Goal: Feedback & Contribution: Leave review/rating

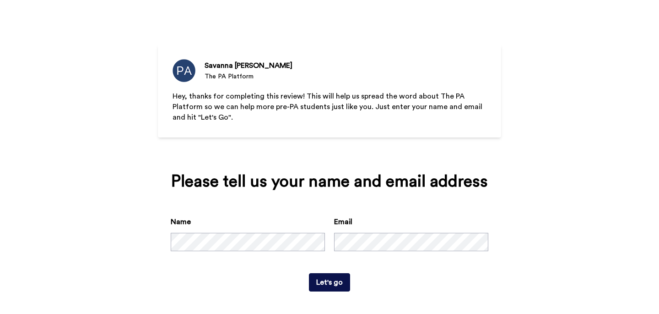
scroll to position [17, 0]
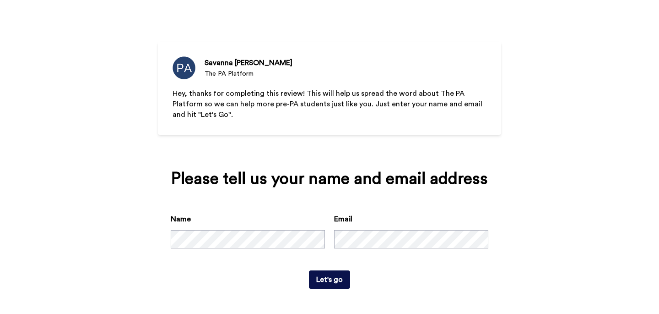
click at [327, 278] on button "Let's go" at bounding box center [329, 279] width 41 height 18
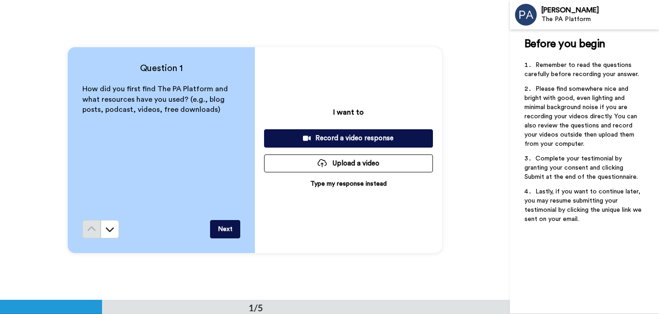
click at [370, 184] on p "Type my response instead" at bounding box center [348, 183] width 76 height 9
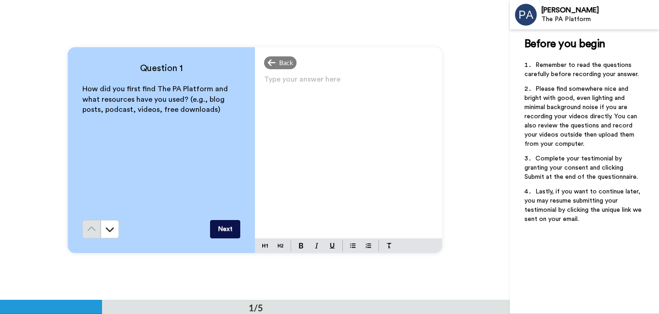
click at [365, 139] on div "Type your answer here ﻿" at bounding box center [348, 155] width 187 height 165
click at [232, 230] on button "Next" at bounding box center [225, 229] width 30 height 18
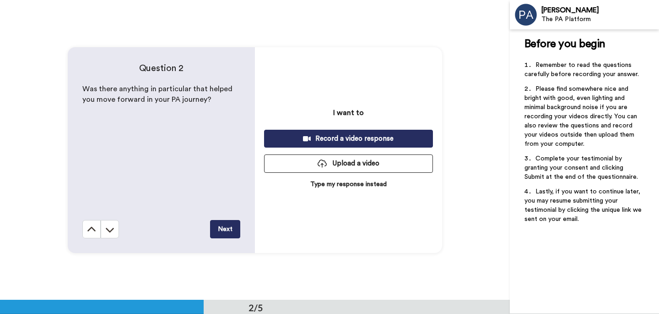
scroll to position [300, 0]
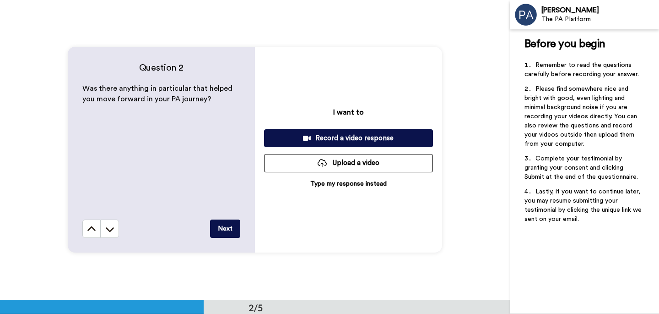
click at [344, 182] on p "Type my response instead" at bounding box center [348, 183] width 76 height 9
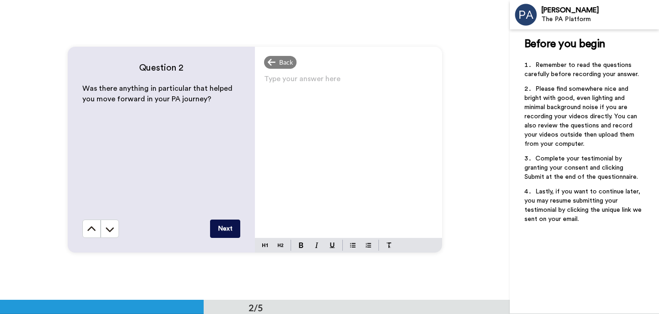
click at [356, 162] on div "Type your answer here ﻿" at bounding box center [348, 154] width 187 height 165
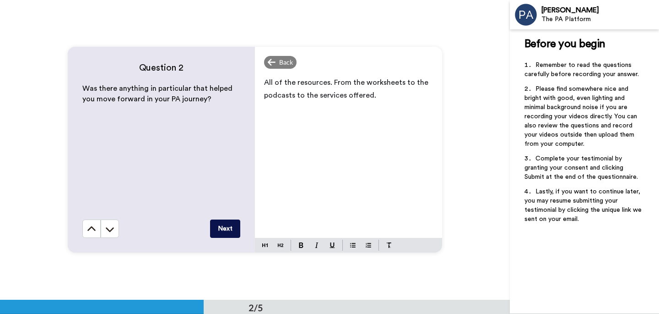
click at [230, 223] on button "Next" at bounding box center [225, 228] width 30 height 18
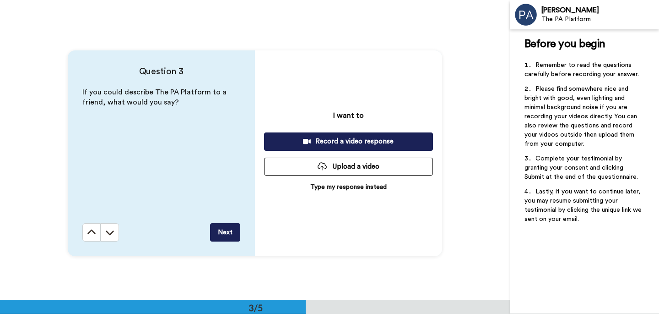
scroll to position [599, 0]
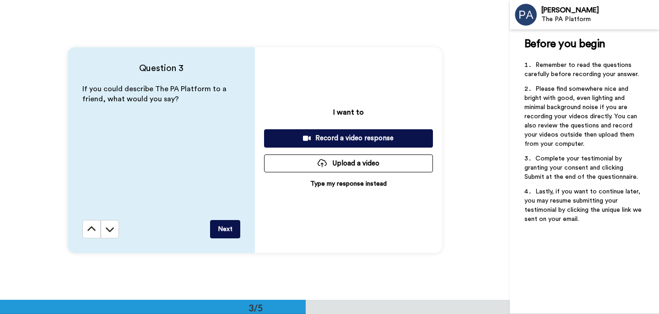
click at [358, 185] on p "Type my response instead" at bounding box center [348, 183] width 76 height 9
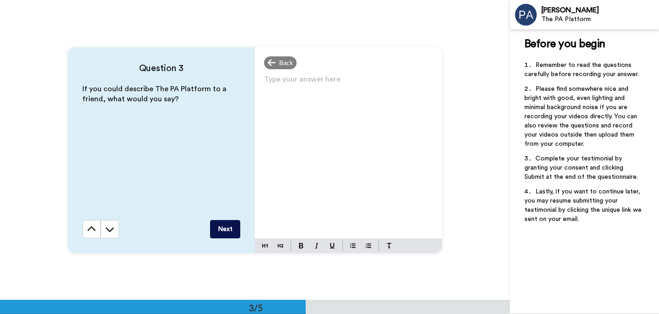
click at [356, 167] on div "Type your answer here ﻿" at bounding box center [348, 155] width 187 height 165
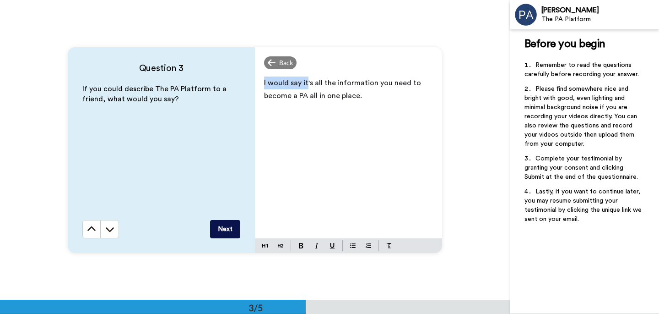
drag, startPoint x: 304, startPoint y: 84, endPoint x: 228, endPoint y: 77, distance: 75.4
click at [228, 77] on div "Question 3 If you could describe The PA Platform to a friend, what would you sa…" at bounding box center [255, 150] width 374 height 206
click at [367, 99] on p "It's all the information you need to become a PA all in one place." at bounding box center [348, 89] width 169 height 26
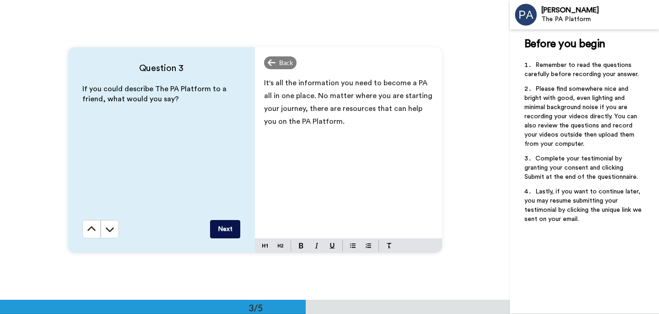
click at [274, 122] on span "It's all the information you need to become a PA all in one place. No matter wh…" at bounding box center [349, 102] width 170 height 46
click at [385, 126] on p "It's all the information you need to become a PA all in one place. No matter wh…" at bounding box center [348, 101] width 169 height 51
drag, startPoint x: 418, startPoint y: 81, endPoint x: 375, endPoint y: 80, distance: 43.1
click at [375, 80] on span "It's all the information you need to become a PA all in one place. No matter wh…" at bounding box center [349, 102] width 170 height 46
click at [378, 119] on p "It's all the information you need to get into PA school all in one place. No ma…" at bounding box center [348, 101] width 169 height 51
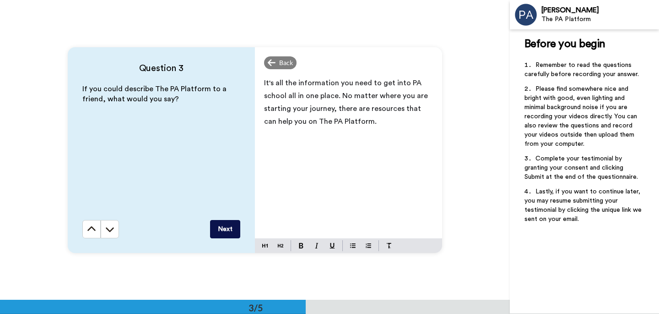
click at [293, 94] on span "It's all the information you need to get into PA school all in one place. No ma…" at bounding box center [347, 102] width 166 height 46
click at [379, 126] on p "It's all the information you need to get into PA school in one place. No matter…" at bounding box center [348, 101] width 169 height 51
click at [231, 230] on button "Next" at bounding box center [225, 229] width 30 height 18
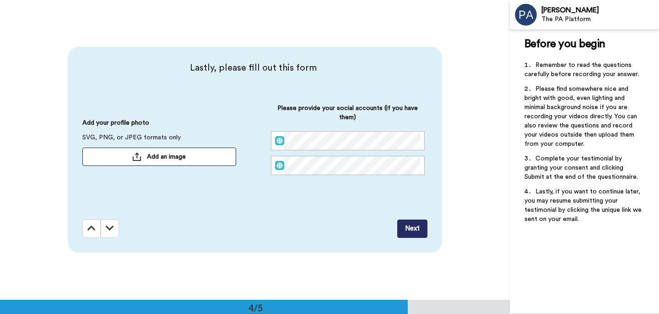
scroll to position [899, 0]
click at [195, 155] on button "Add an image" at bounding box center [159, 156] width 154 height 18
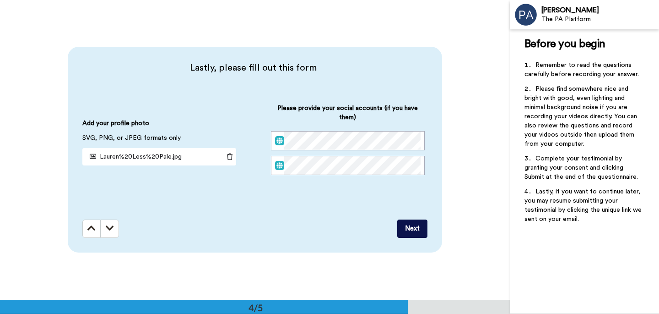
click at [293, 203] on div "Lastly, please fill out this form Add your profile photo SVG, PNG, or JPEG form…" at bounding box center [257, 135] width 350 height 149
click at [397, 229] on button "Next" at bounding box center [412, 228] width 30 height 18
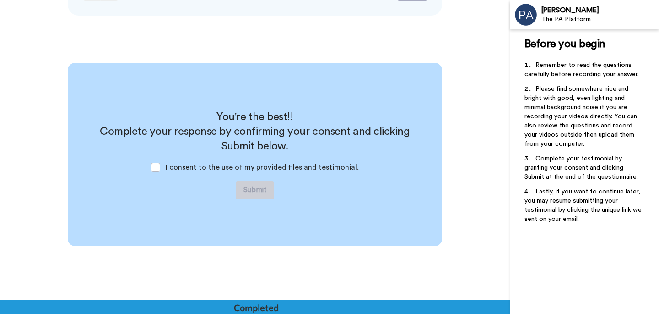
scroll to position [1140, 0]
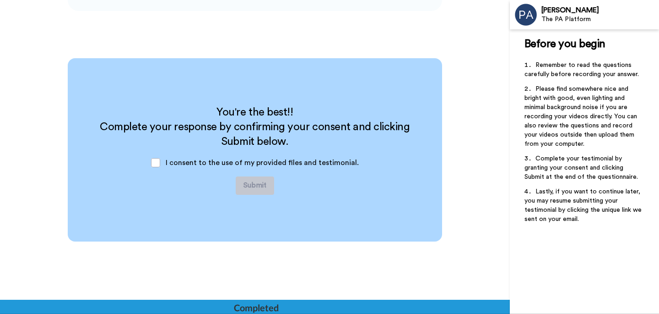
click at [212, 163] on span "I consent to the use of my provided files and testimonial." at bounding box center [262, 162] width 193 height 7
click at [155, 161] on span at bounding box center [155, 162] width 9 height 9
click at [249, 179] on button "Submit" at bounding box center [255, 185] width 38 height 18
